Goal: Ask a question

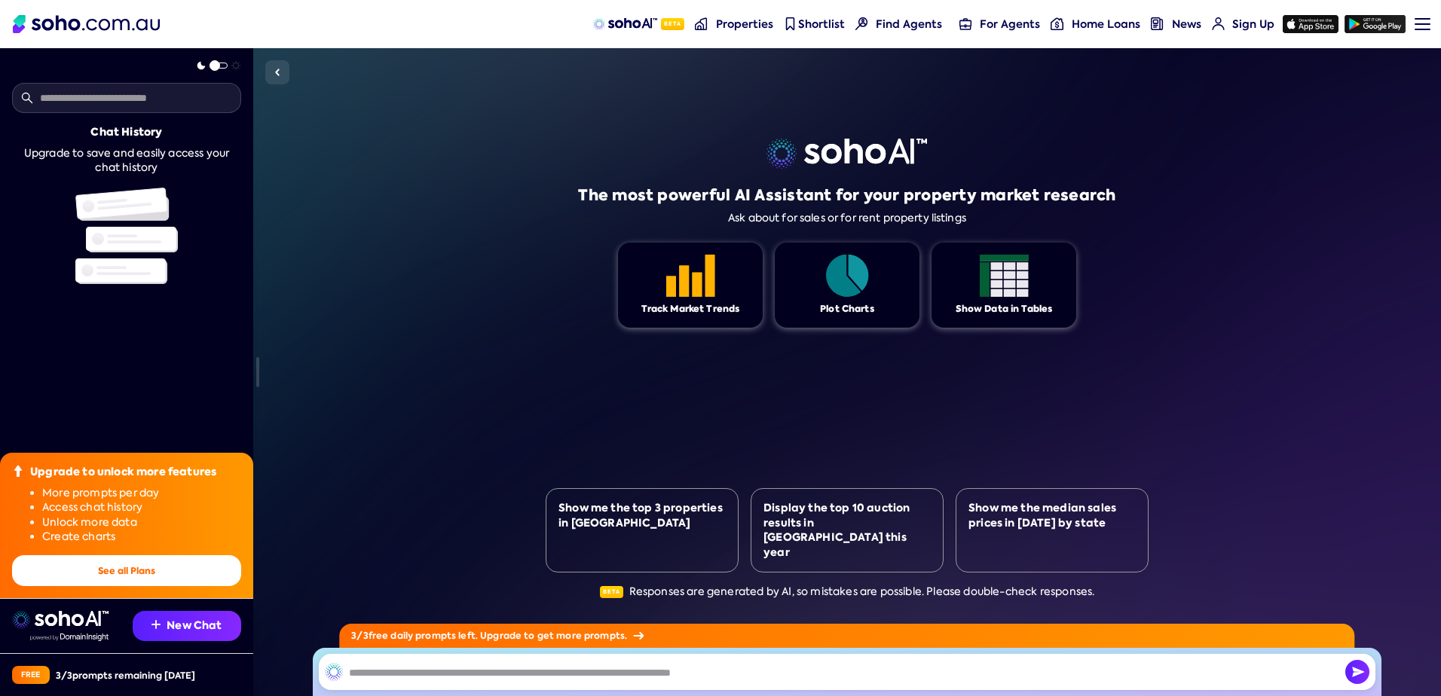
click at [1002, 283] on img at bounding box center [1004, 276] width 49 height 42
click at [668, 280] on img at bounding box center [690, 276] width 49 height 42
click at [1361, 674] on img "button" at bounding box center [1357, 672] width 24 height 24
click at [454, 678] on input "text" at bounding box center [847, 672] width 1057 height 36
drag, startPoint x: 586, startPoint y: 681, endPoint x: 613, endPoint y: 681, distance: 27.9
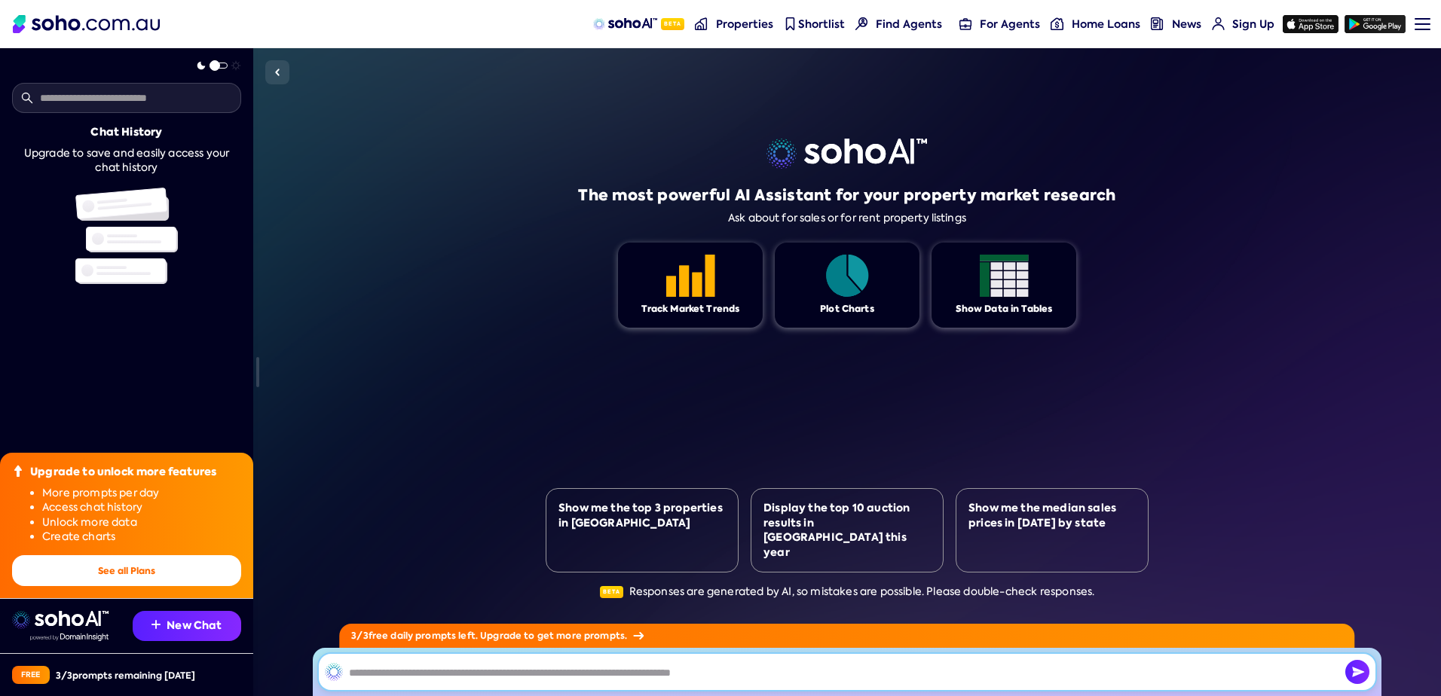
click at [598, 681] on input "text" at bounding box center [847, 672] width 1057 height 36
click at [654, 680] on input "text" at bounding box center [847, 672] width 1057 height 36
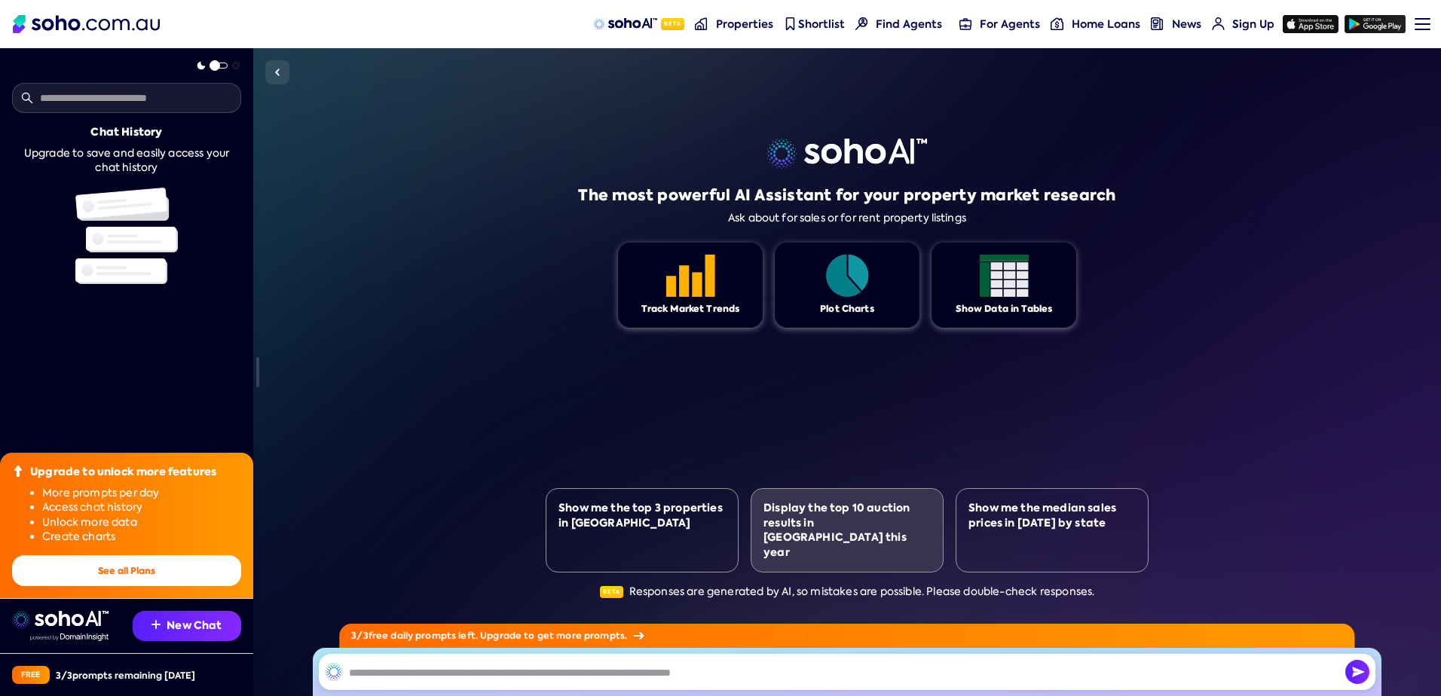
click at [830, 546] on div "Display the top 10 auction results in [GEOGRAPHIC_DATA] this year" at bounding box center [846, 530] width 167 height 59
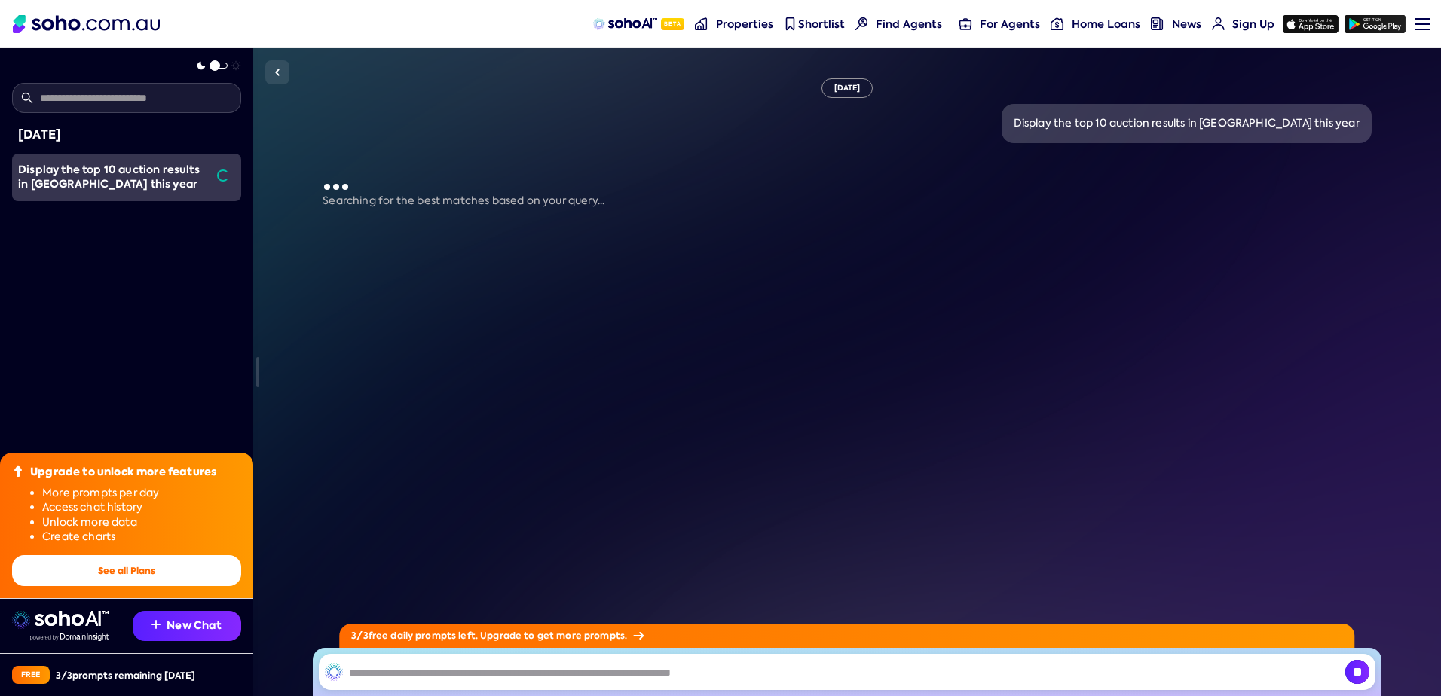
click at [636, 635] on img at bounding box center [638, 636] width 11 height 8
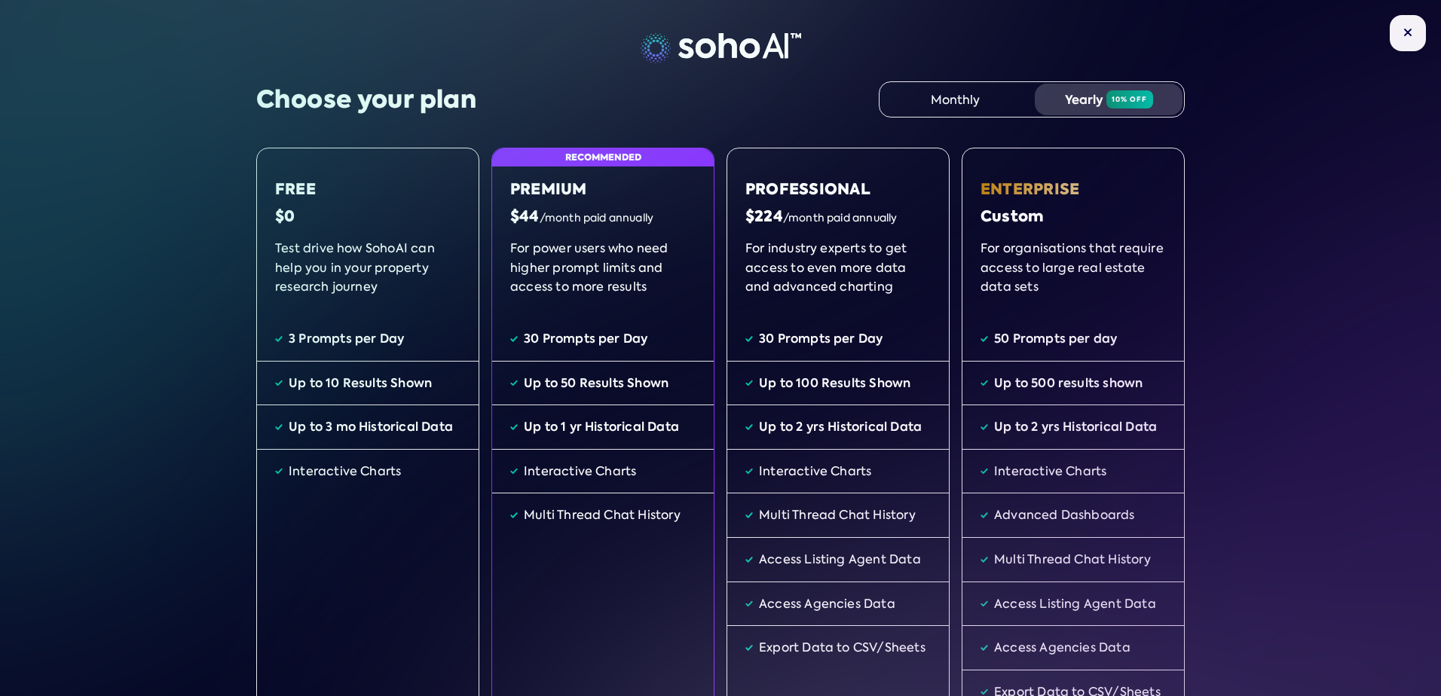
click at [1390, 44] on button at bounding box center [1408, 33] width 36 height 36
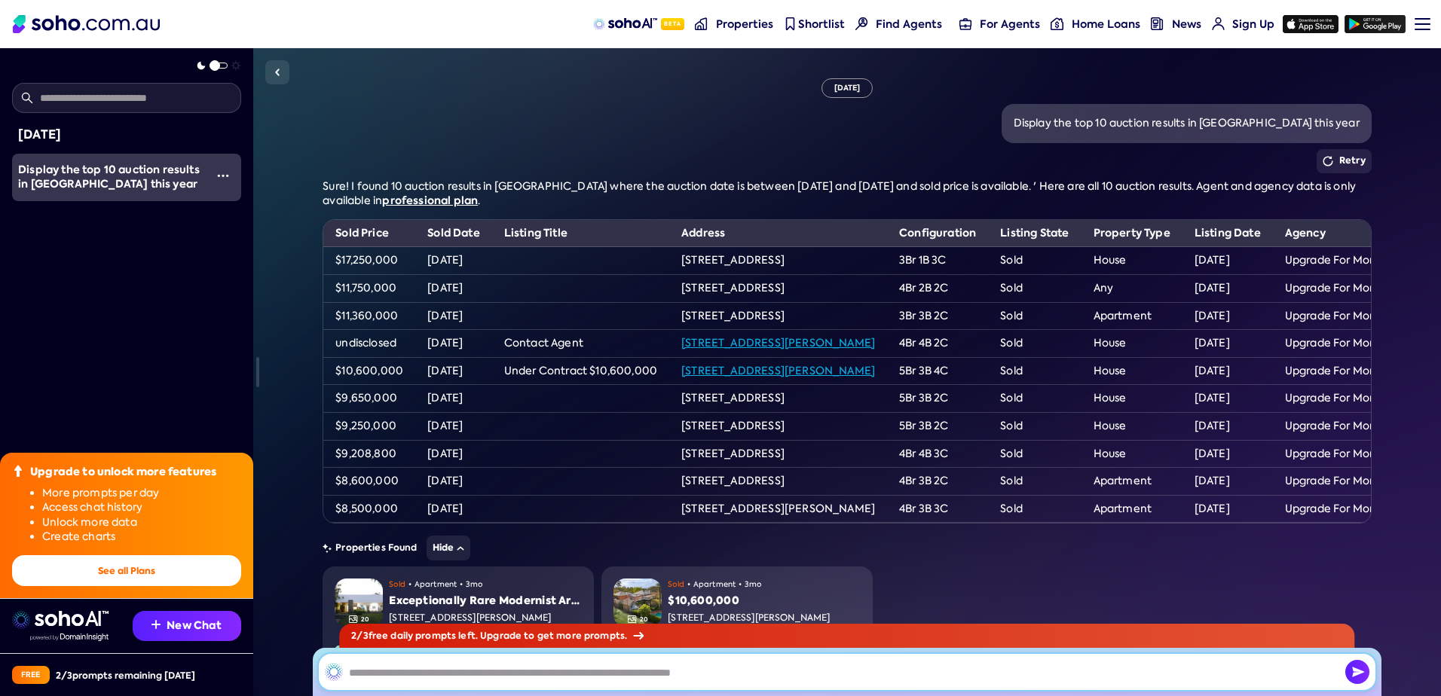
click at [671, 679] on input "text" at bounding box center [847, 672] width 1057 height 36
type input "**********"
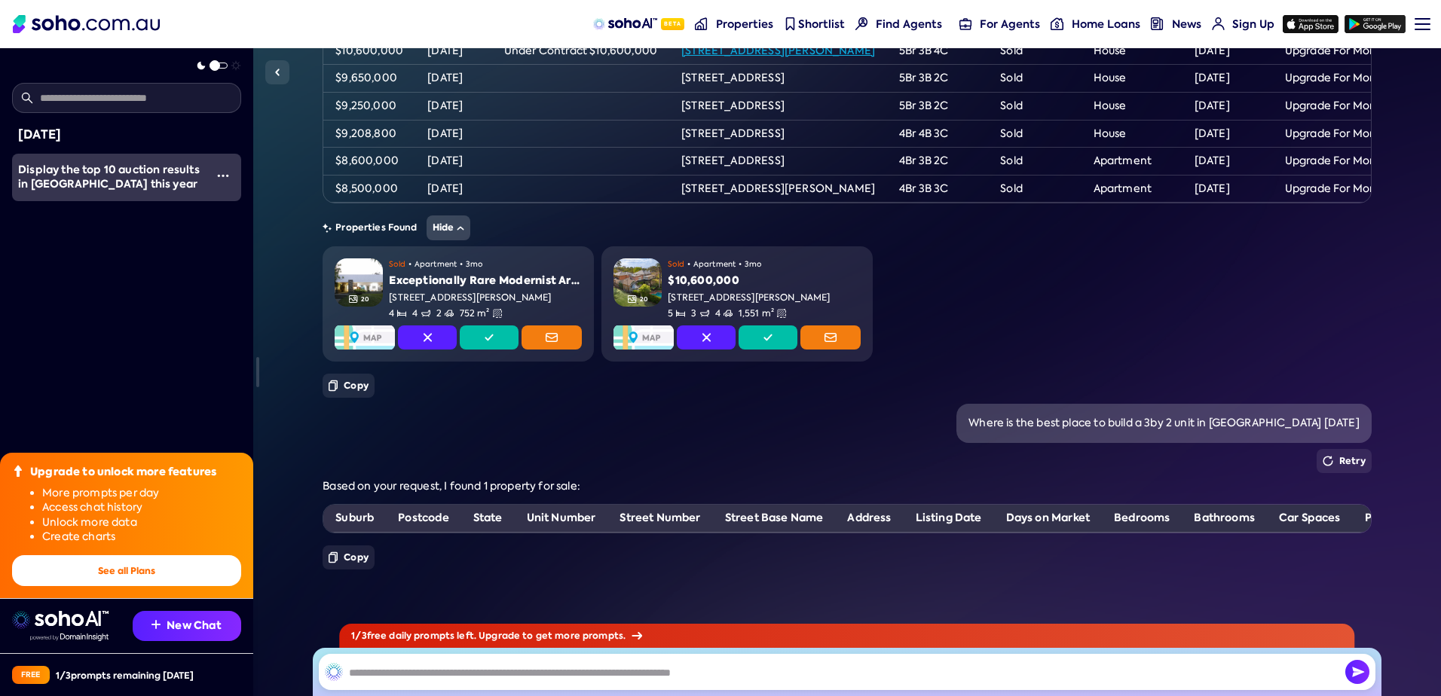
click at [445, 216] on button "Hide" at bounding box center [449, 228] width 44 height 25
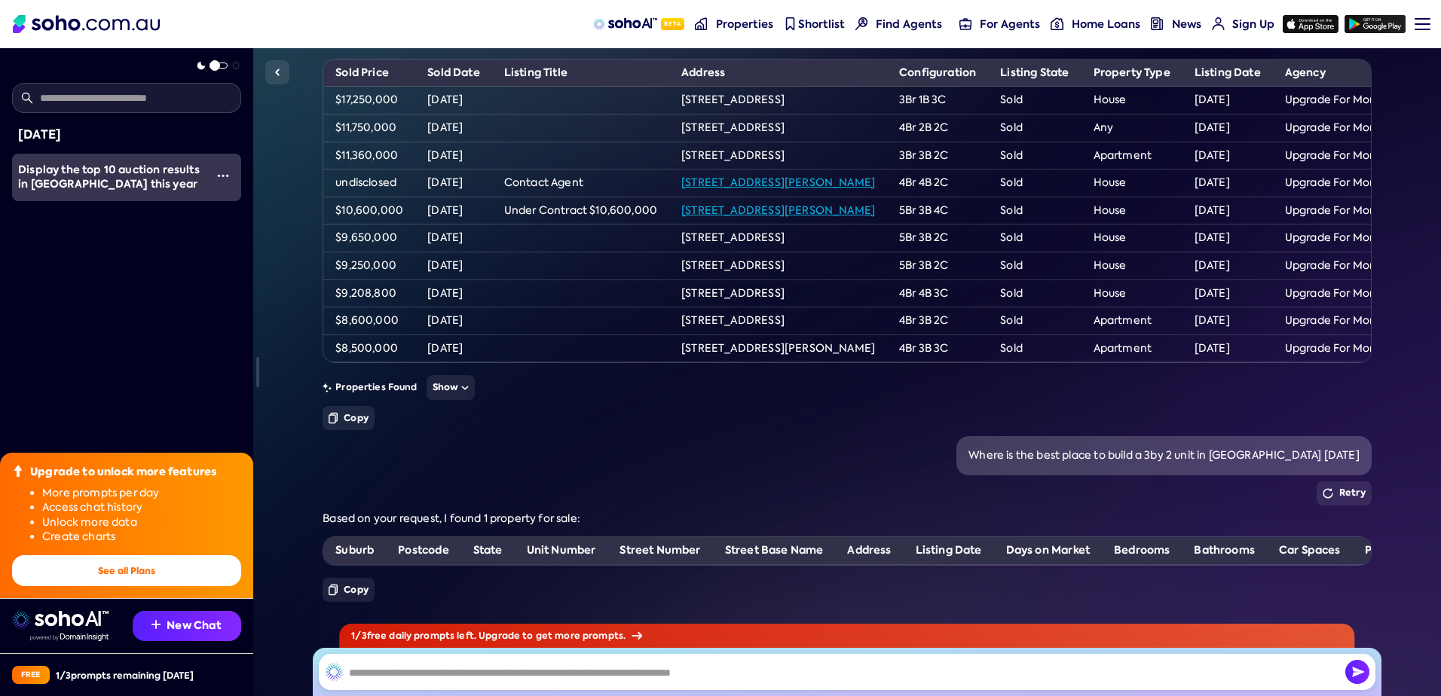
scroll to position [216, 0]
